Goal: Transaction & Acquisition: Download file/media

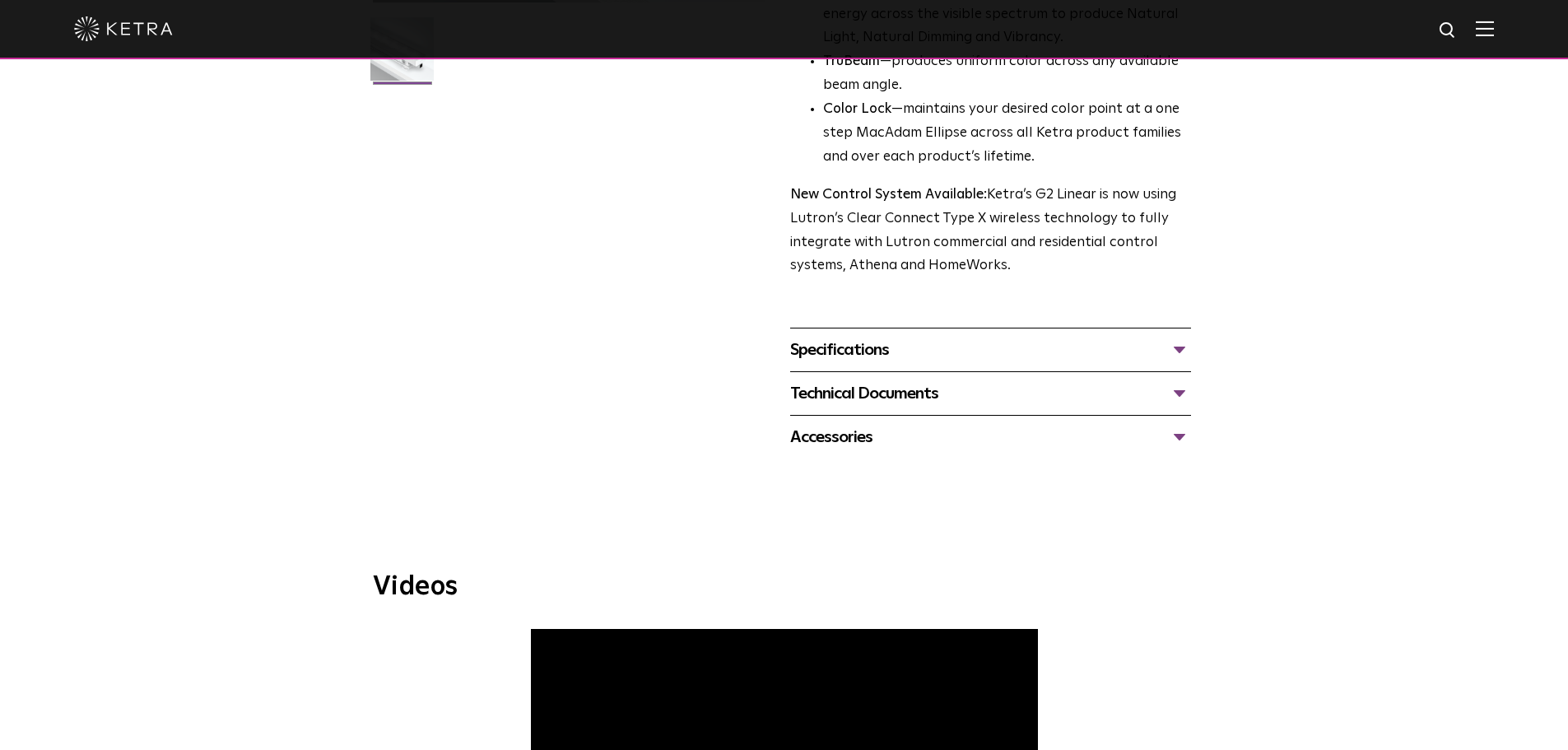
scroll to position [494, 0]
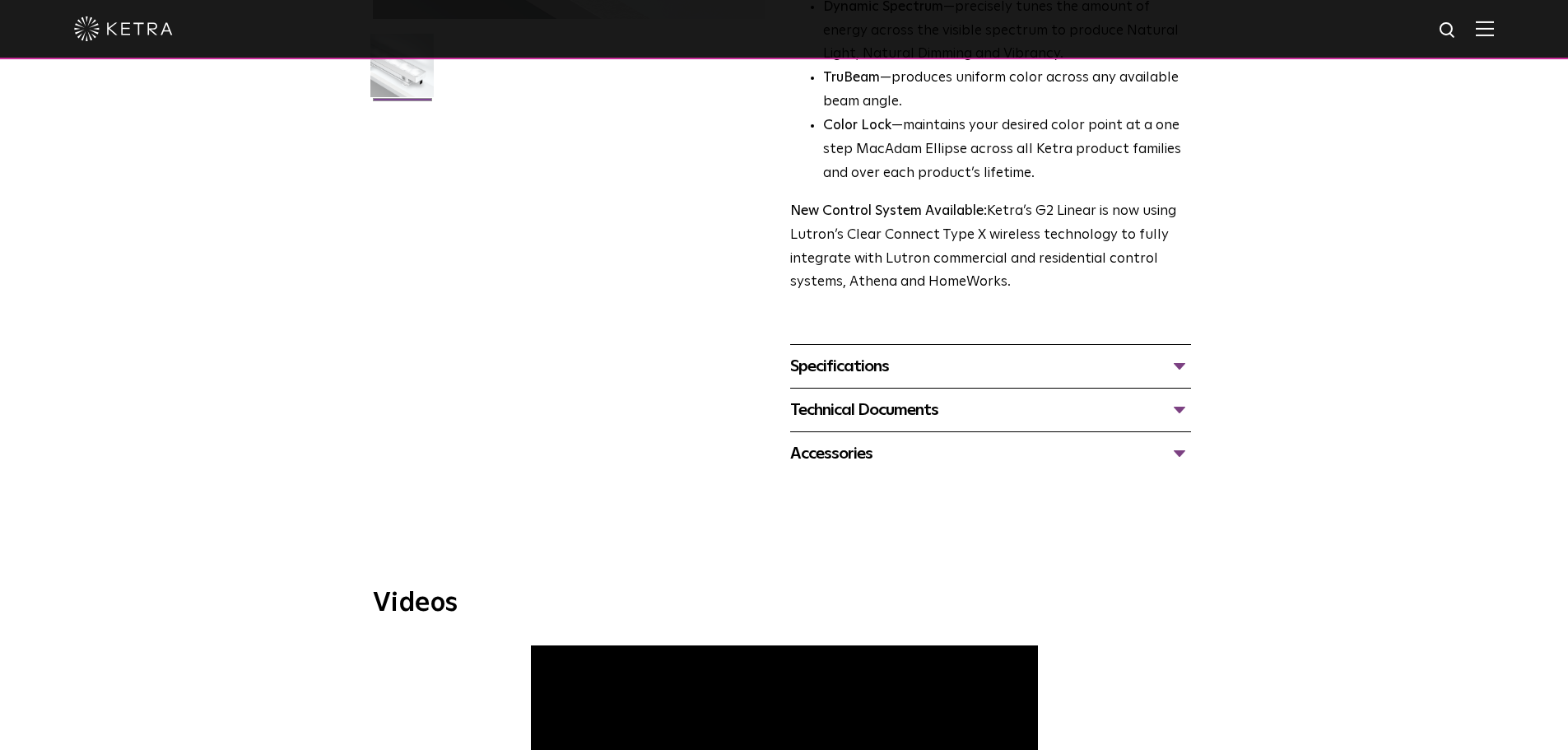
click at [861, 363] on div "Specifications" at bounding box center [990, 367] width 400 height 27
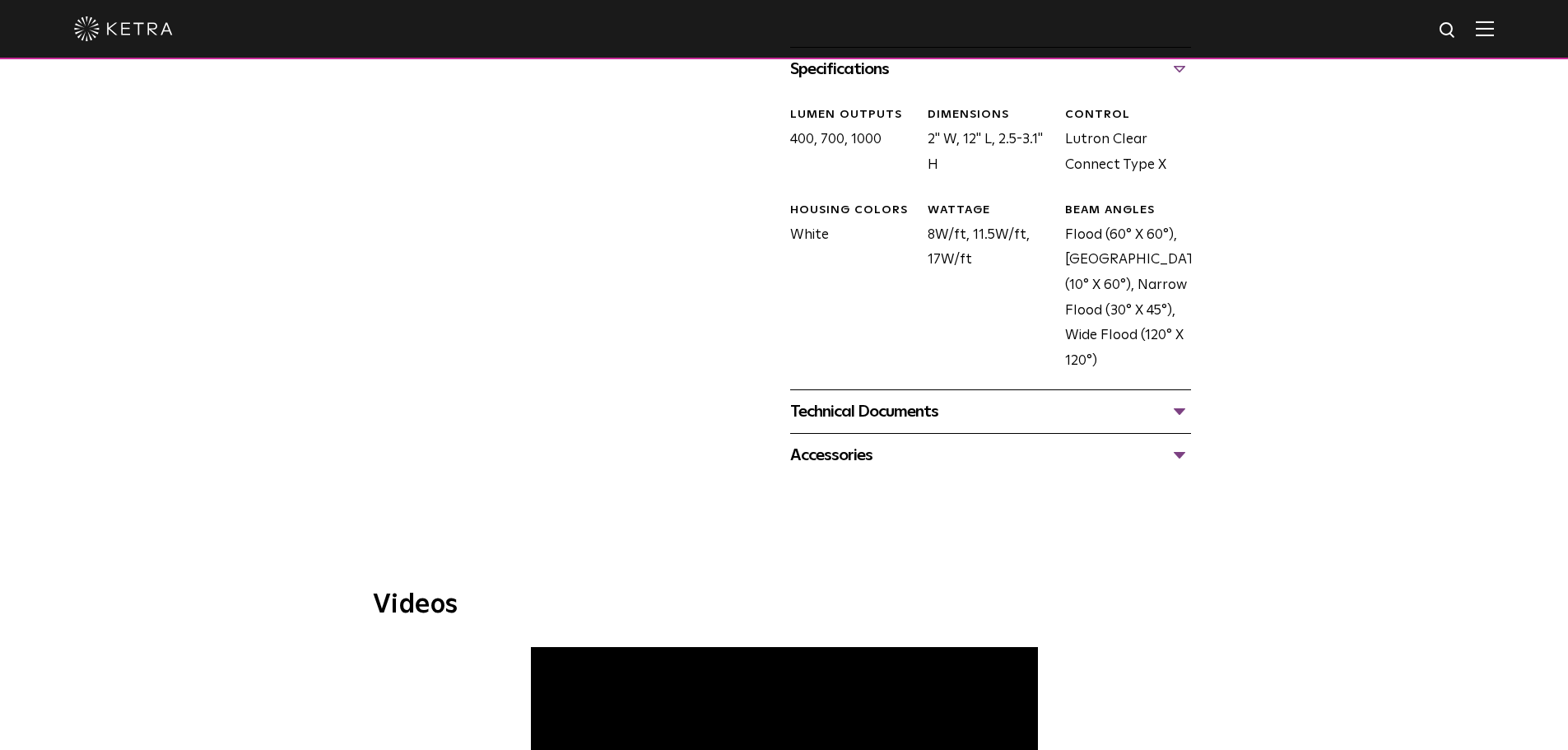
scroll to position [823, 0]
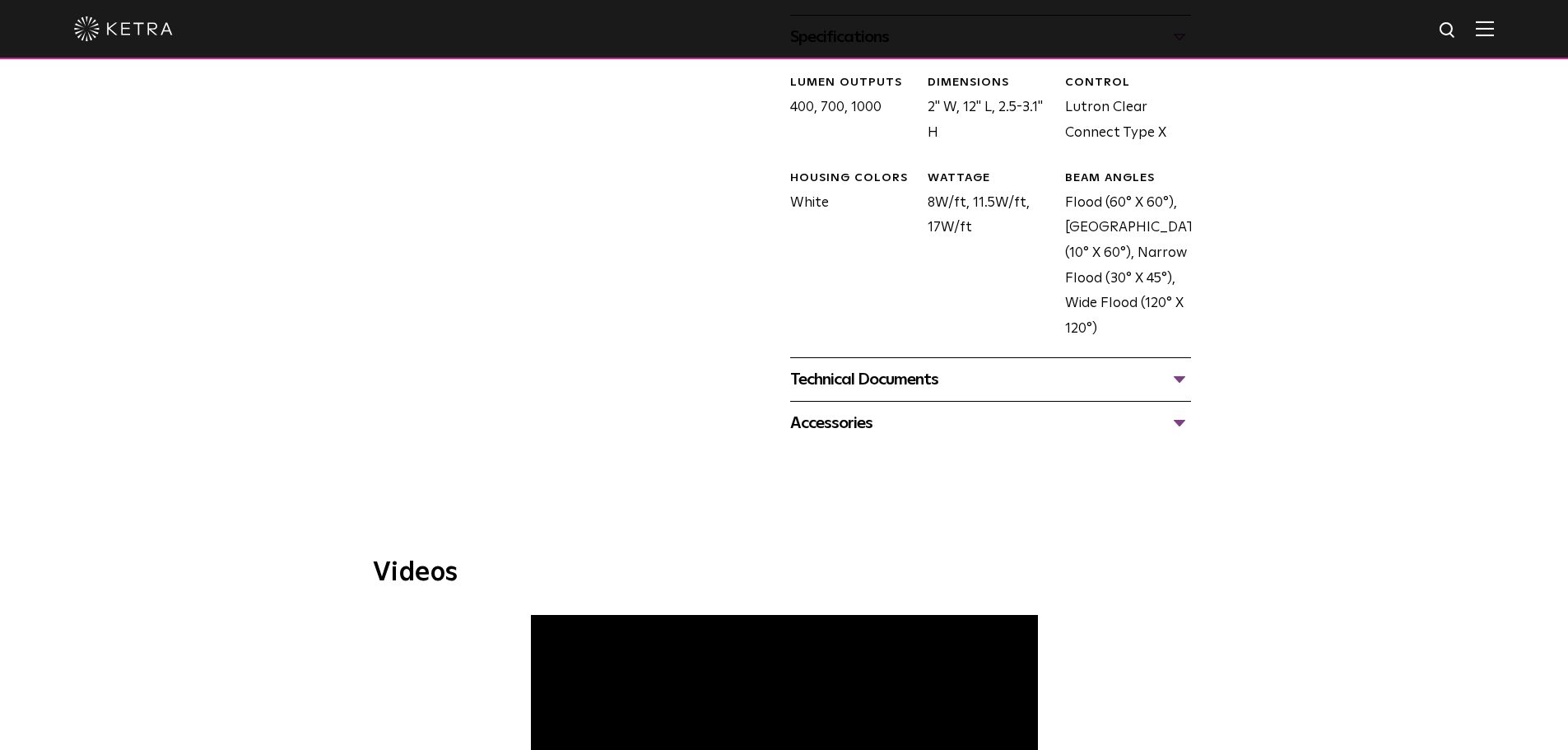
click at [876, 382] on div "Technical Documents" at bounding box center [990, 380] width 400 height 27
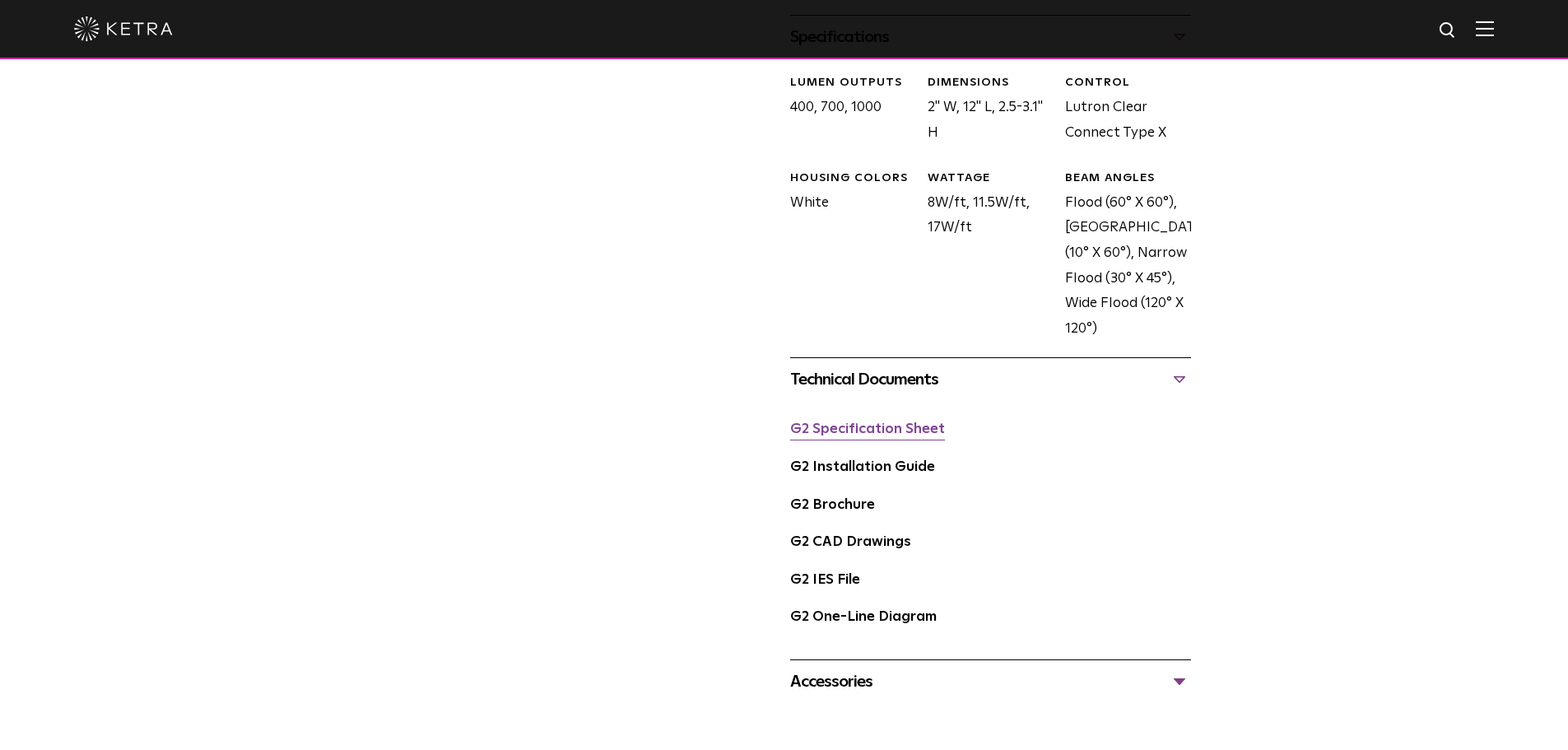
click at [878, 431] on link "G2 Specification Sheet" at bounding box center [867, 429] width 155 height 14
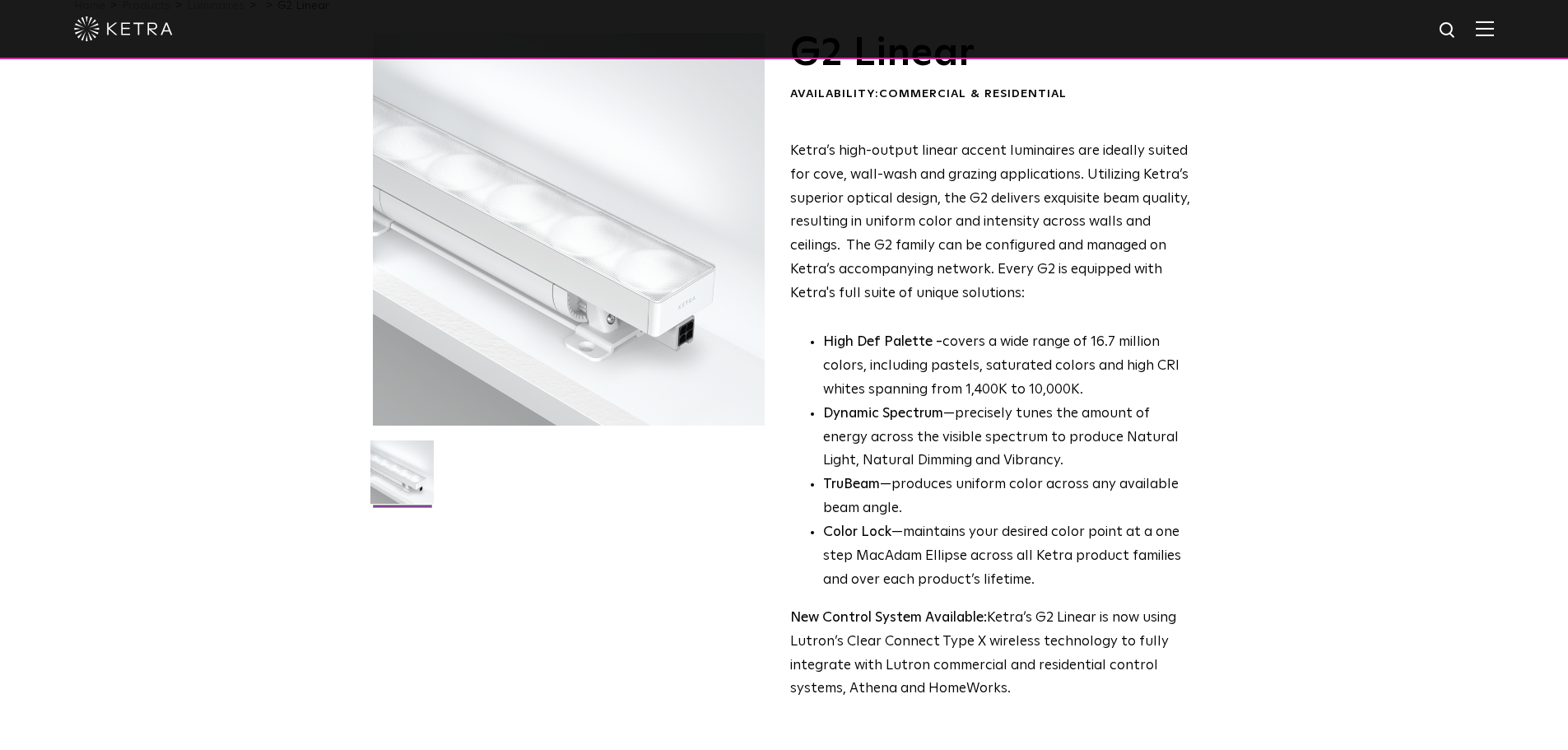
scroll to position [0, 0]
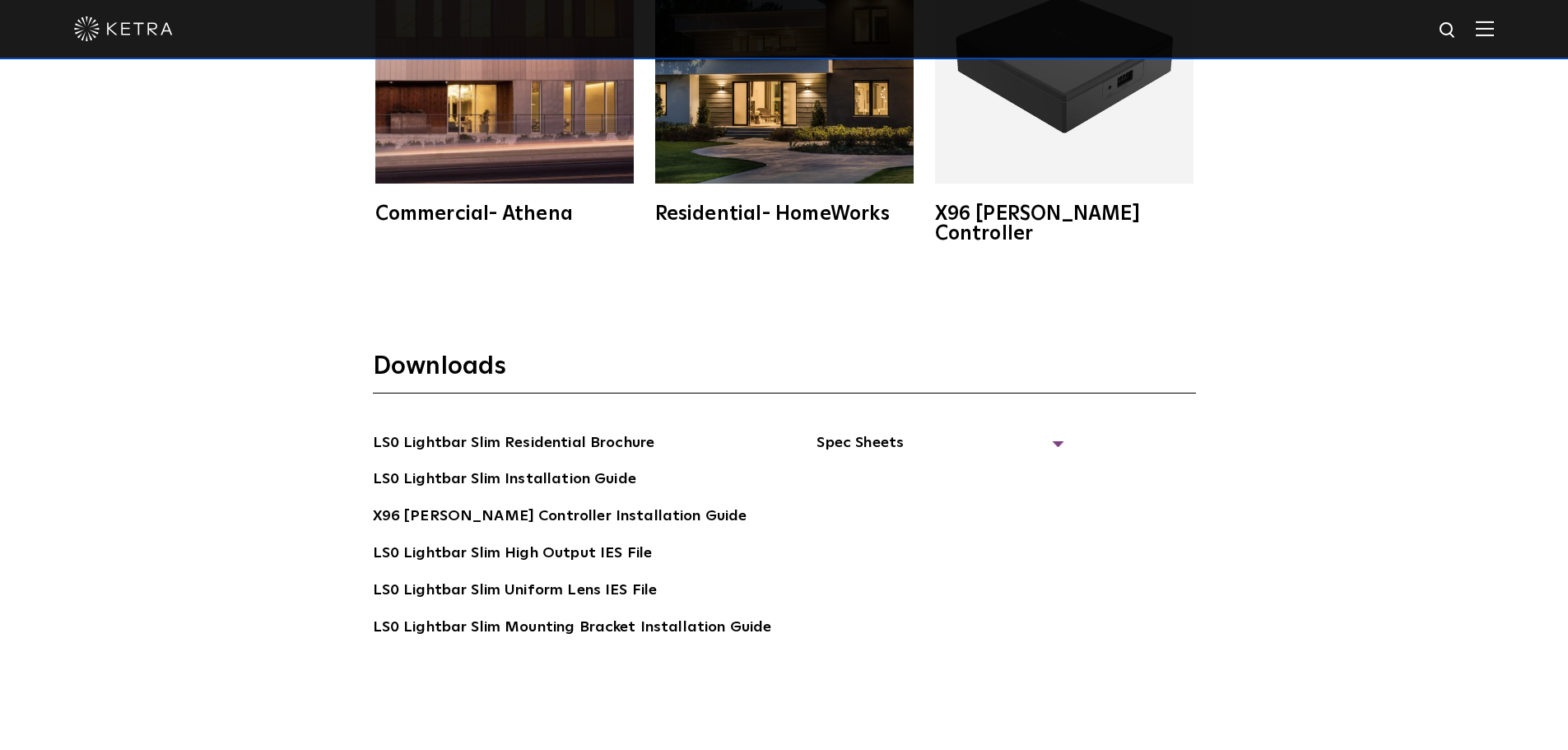
scroll to position [3294, 0]
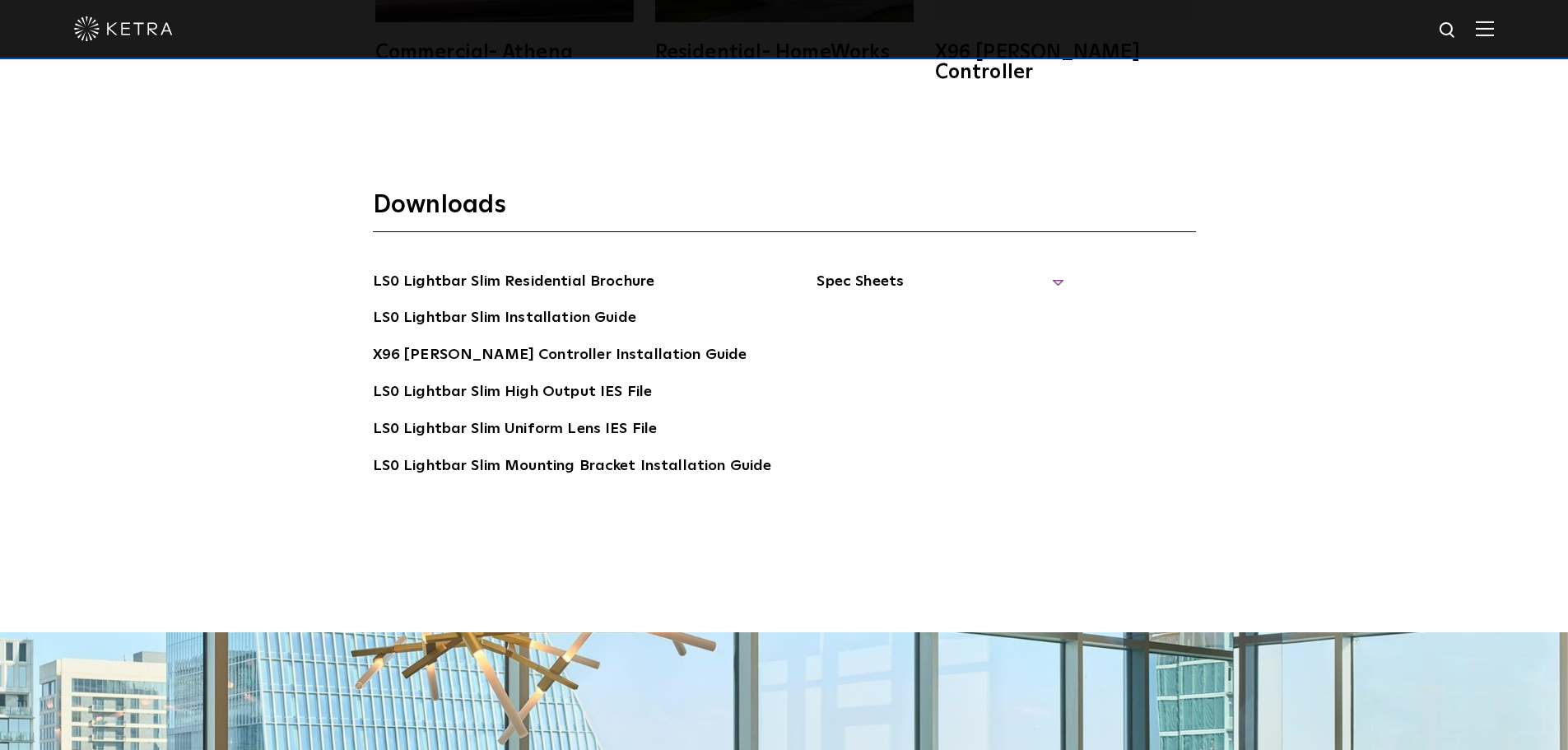
click at [837, 270] on span "Spec Sheets" at bounding box center [939, 289] width 247 height 37
click at [874, 305] on link "LS0 Lightbar Slim Spec Sheet" at bounding box center [942, 319] width 211 height 27
